Goal: Task Accomplishment & Management: Understand process/instructions

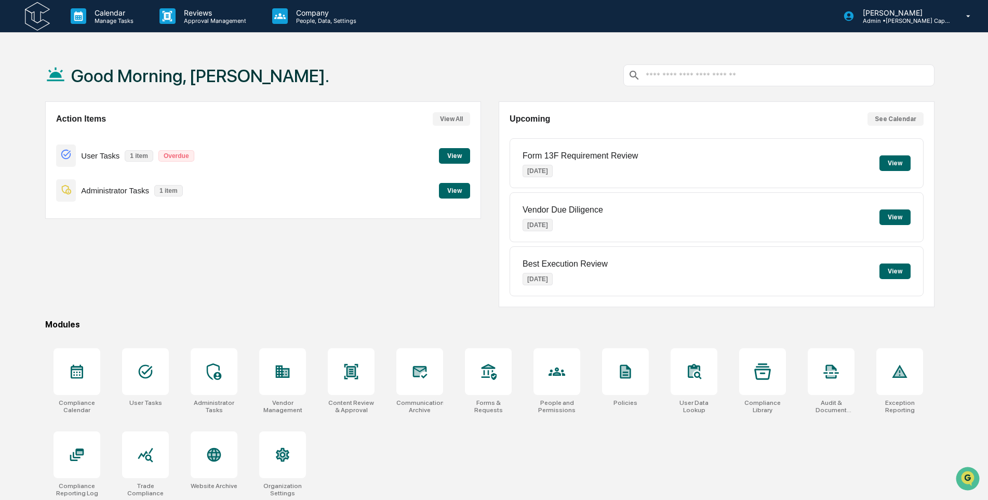
click at [457, 152] on button "View" at bounding box center [454, 156] width 31 height 16
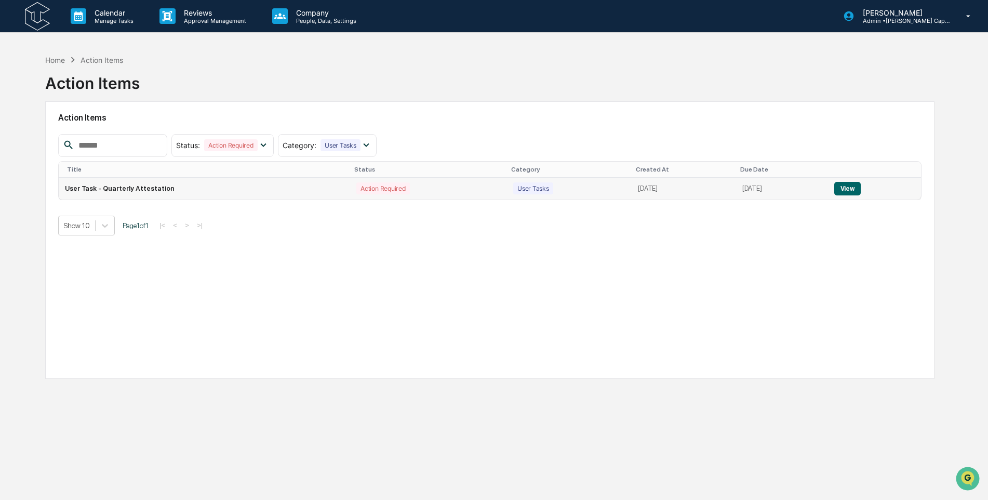
click at [843, 190] on button "View" at bounding box center [847, 189] width 26 height 14
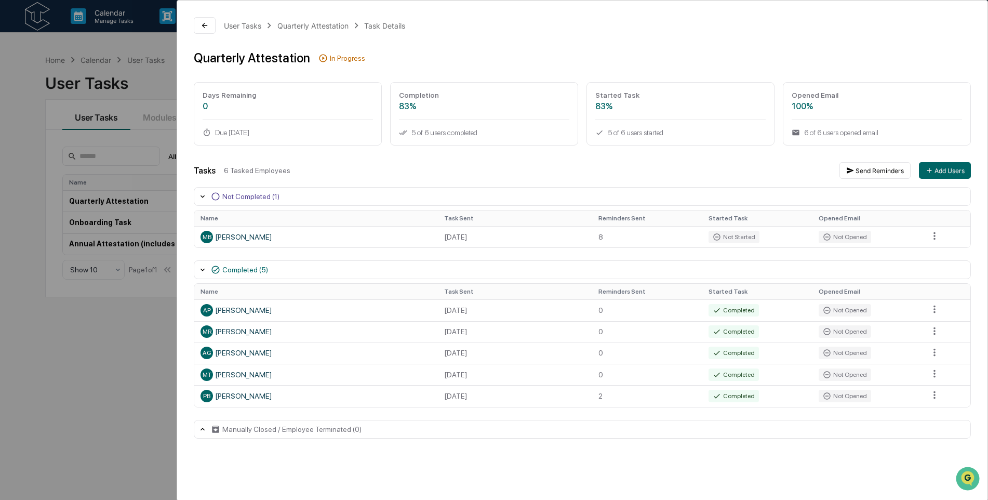
click at [41, 83] on div "User Tasks Quarterly Attestation Task Details Quarterly Attestation In Progress…" at bounding box center [494, 250] width 988 height 500
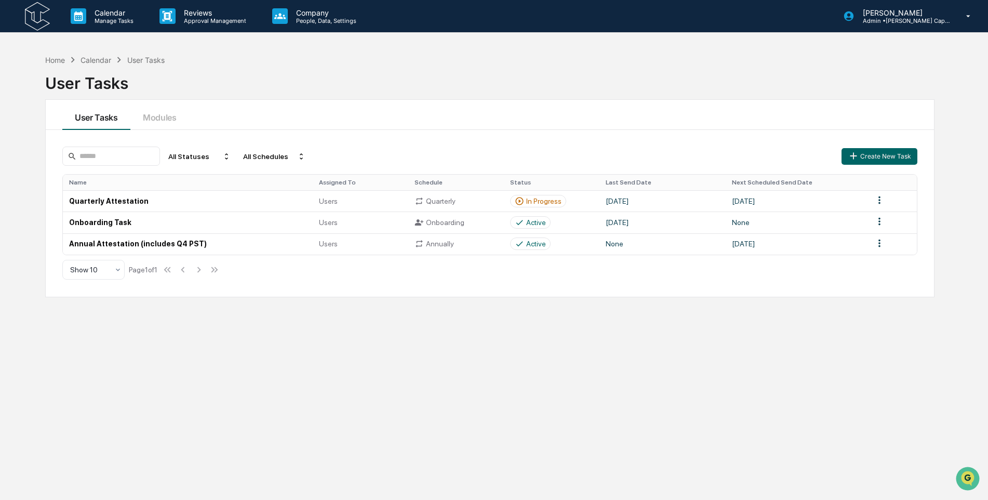
click at [37, 9] on img at bounding box center [37, 16] width 25 height 29
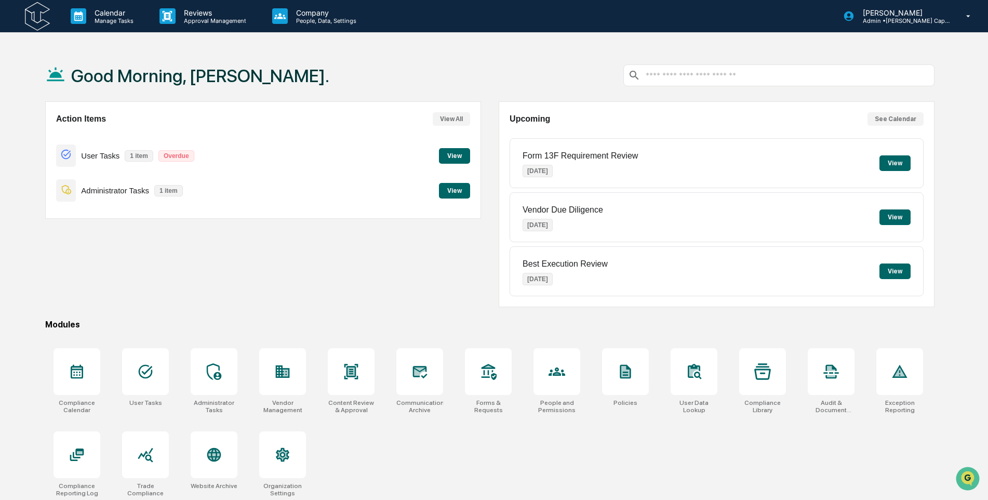
click at [448, 190] on button "View" at bounding box center [454, 191] width 31 height 16
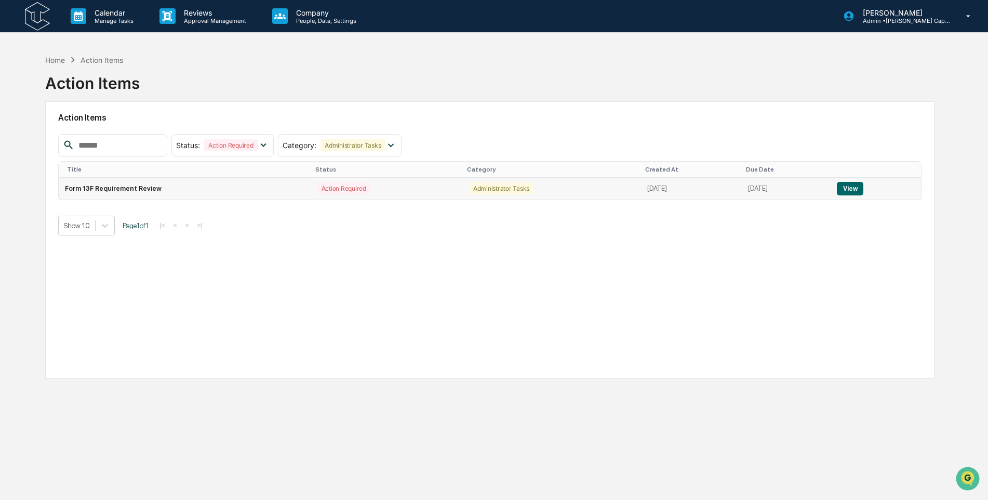
click at [850, 190] on button "View" at bounding box center [850, 189] width 26 height 14
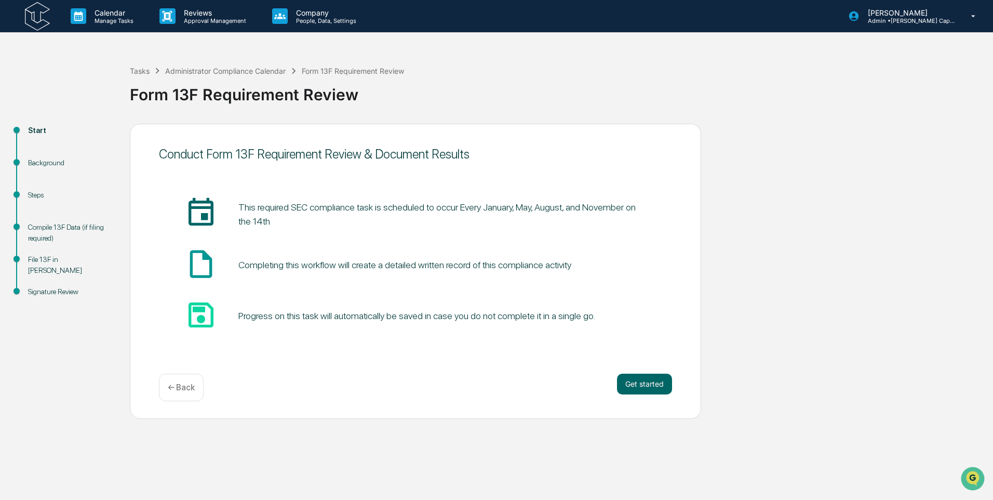
click at [65, 233] on div "Compile 13F Data (if filing required)" at bounding box center [70, 233] width 85 height 22
click at [39, 159] on div "Background" at bounding box center [70, 162] width 85 height 11
click at [650, 376] on button "Get started" at bounding box center [644, 383] width 55 height 21
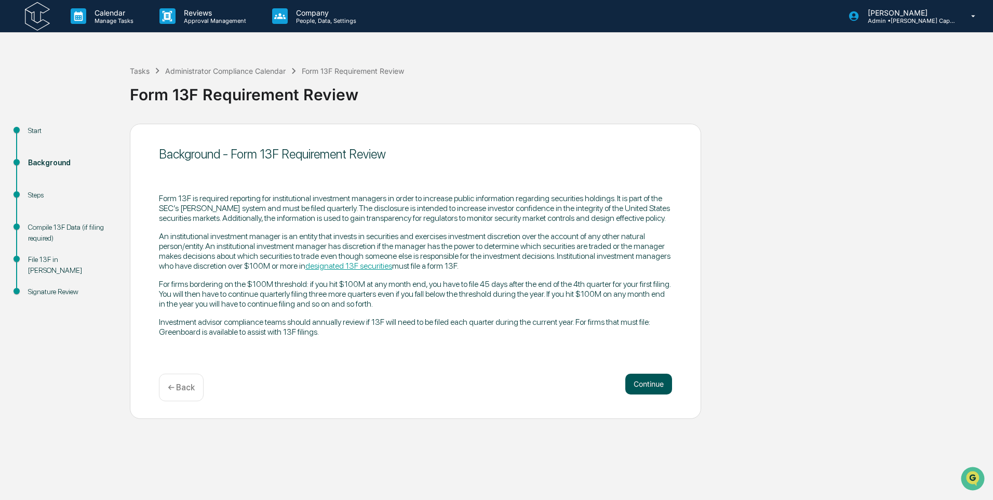
click at [649, 382] on button "Continue" at bounding box center [648, 383] width 47 height 21
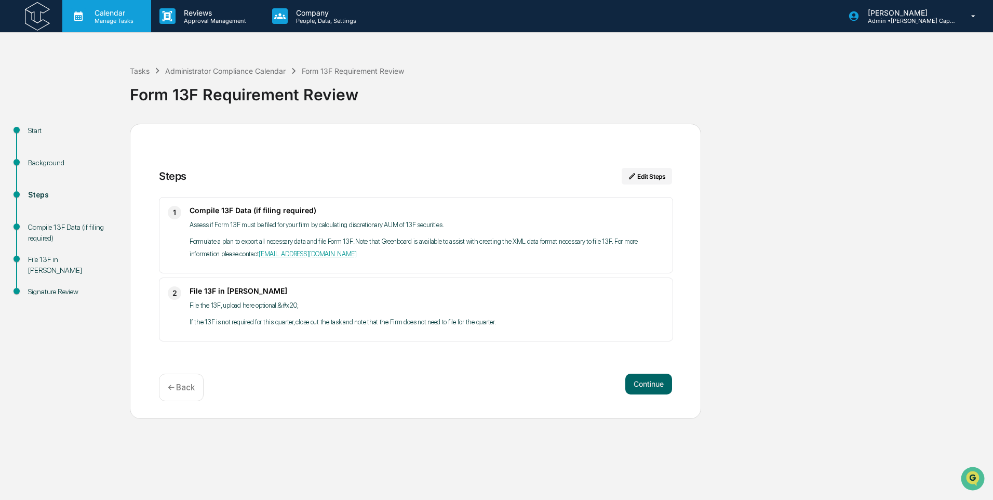
click at [87, 5] on div "Calendar Manage Tasks" at bounding box center [106, 16] width 89 height 32
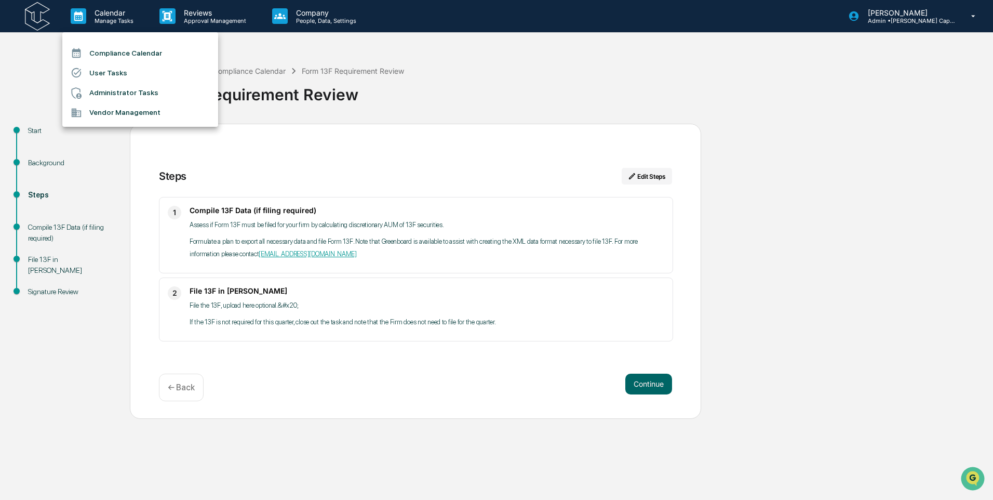
click at [46, 13] on div at bounding box center [496, 250] width 993 height 500
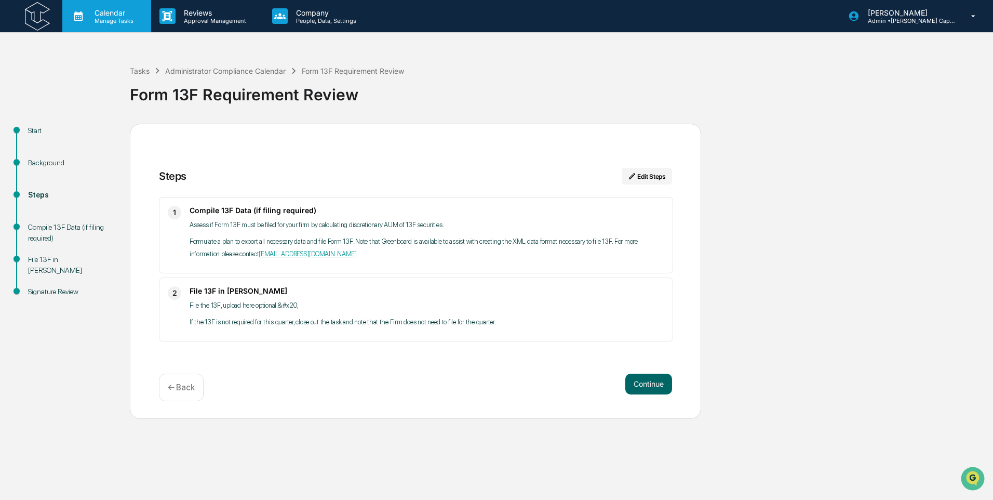
click at [110, 28] on div "Calendar Manage Tasks" at bounding box center [106, 16] width 89 height 32
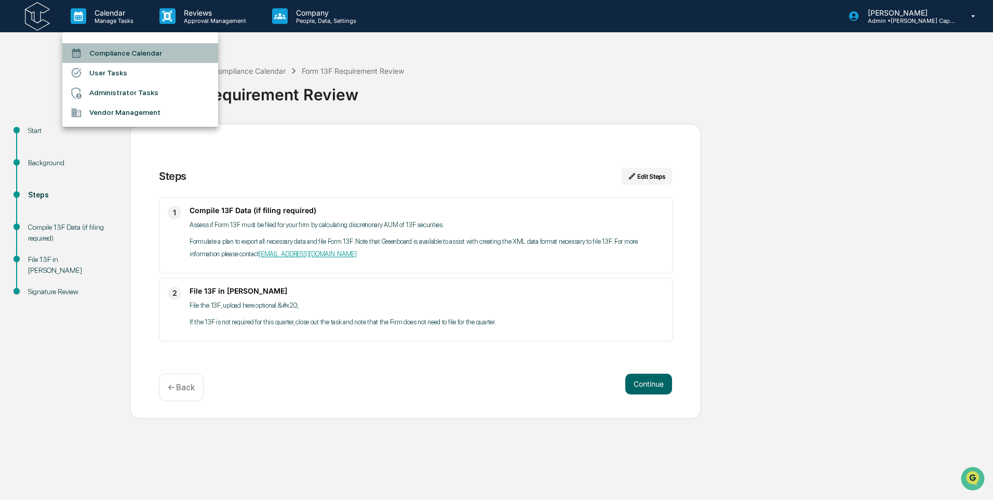
click at [108, 51] on li "Compliance Calendar" at bounding box center [140, 53] width 156 height 20
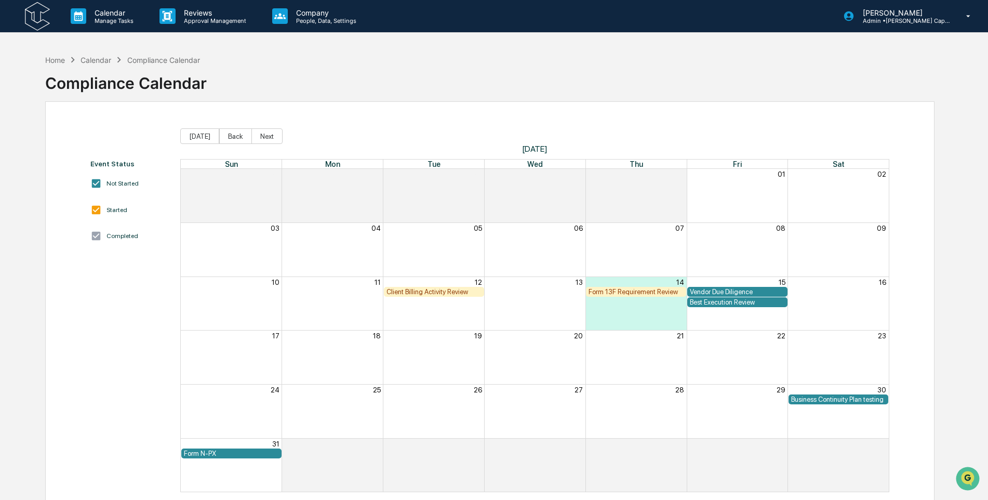
click at [30, 16] on img at bounding box center [37, 16] width 25 height 29
